Goal: Task Accomplishment & Management: Manage account settings

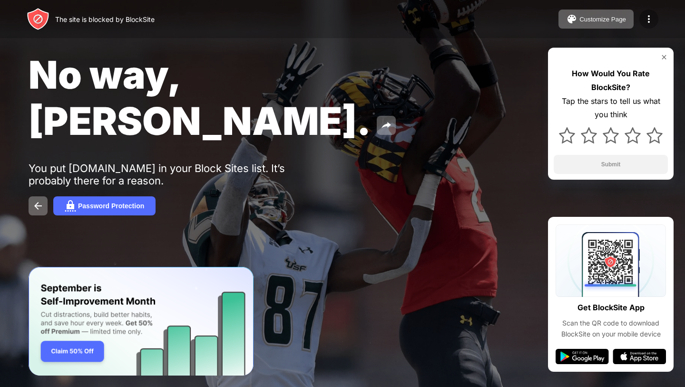
click at [650, 18] on img at bounding box center [649, 18] width 11 height 11
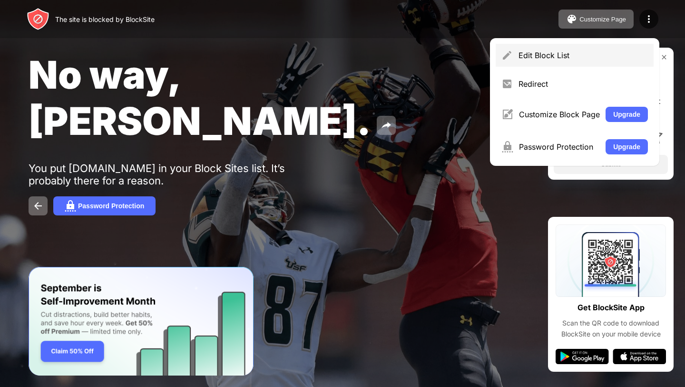
click at [598, 46] on div "Edit Block List" at bounding box center [575, 55] width 158 height 23
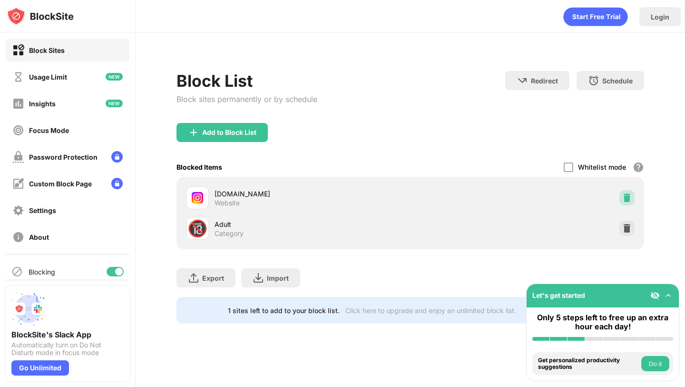
click at [629, 196] on img at bounding box center [628, 198] width 10 height 10
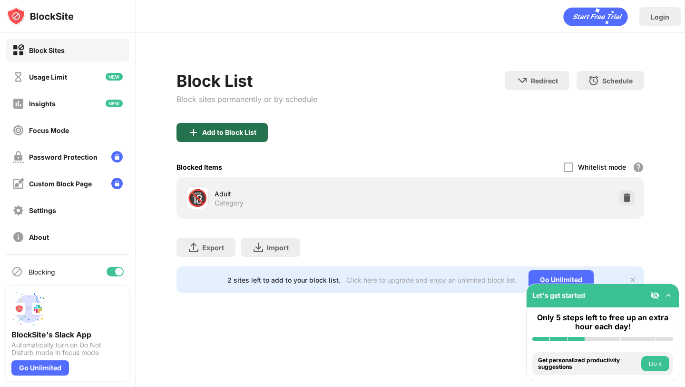
click at [208, 129] on div "Add to Block List" at bounding box center [229, 133] width 54 height 8
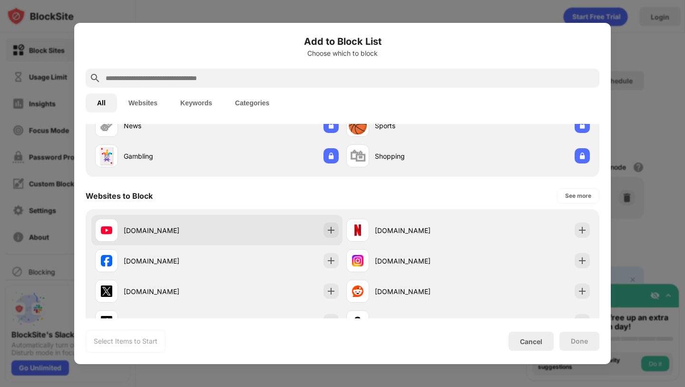
scroll to position [82, 0]
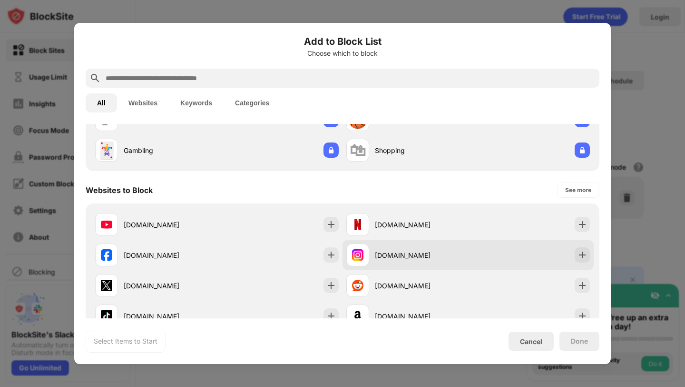
click at [430, 259] on div "[DOMAIN_NAME]" at bounding box center [421, 255] width 93 height 10
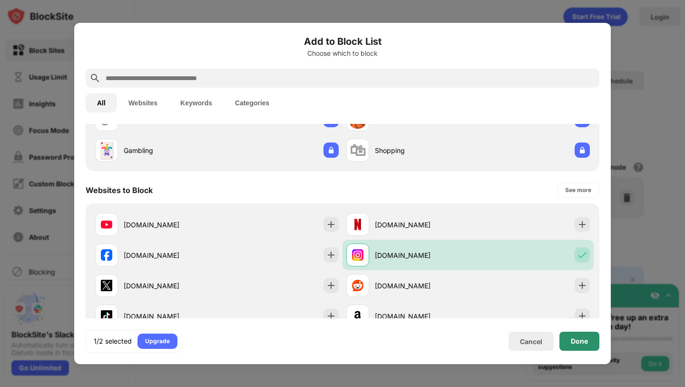
click at [579, 339] on div "Done" at bounding box center [579, 341] width 17 height 8
